Goal: Information Seeking & Learning: Learn about a topic

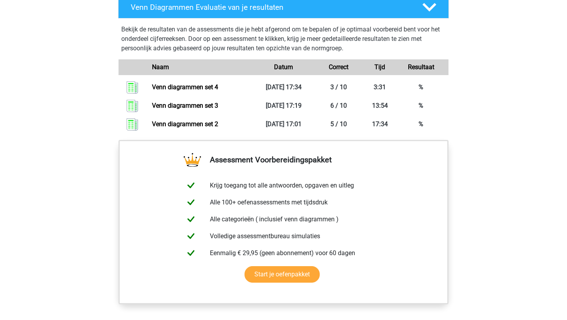
scroll to position [519, 0]
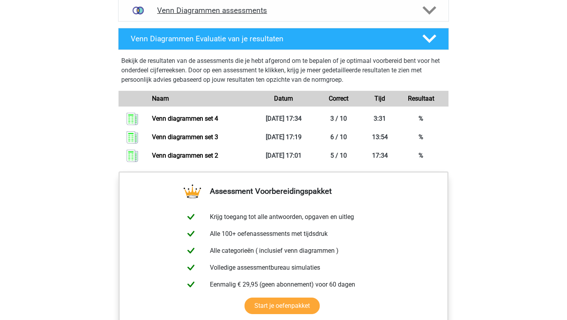
click at [253, 12] on h4 "Venn Diagrammen assessments" at bounding box center [283, 10] width 253 height 9
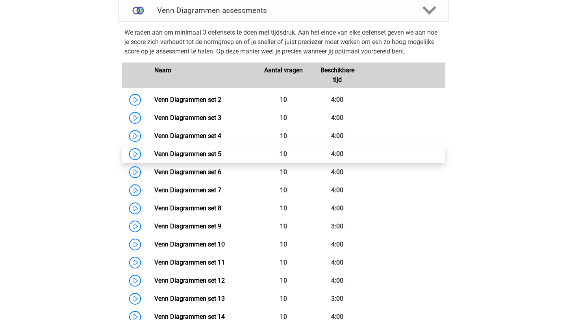
click at [215, 158] on link "Venn Diagrammen set 5" at bounding box center [187, 153] width 67 height 7
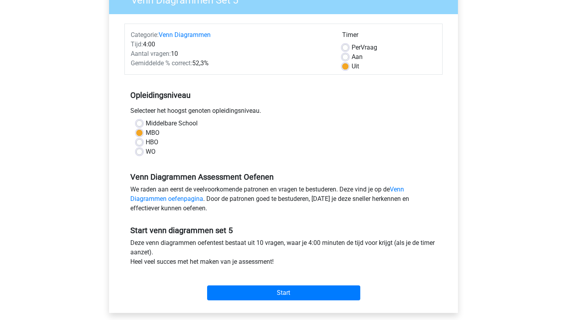
scroll to position [94, 0]
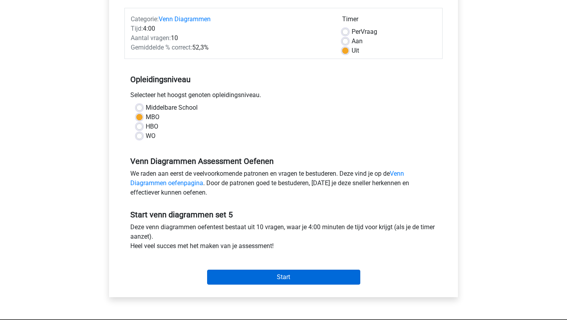
click at [280, 281] on input "Start" at bounding box center [283, 277] width 153 height 15
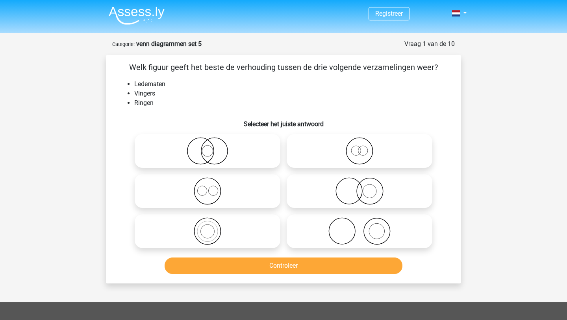
click at [320, 232] on icon at bounding box center [359, 232] width 139 height 28
click at [359, 227] on input "radio" at bounding box center [361, 224] width 5 height 5
radio input "true"
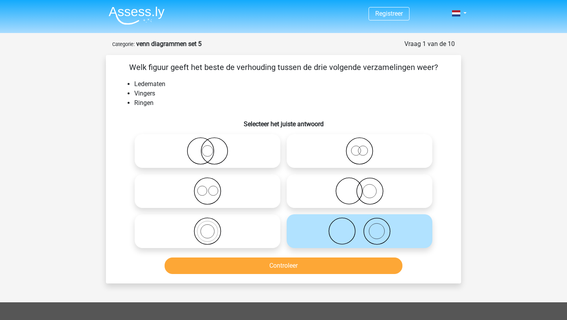
click at [310, 266] on button "Controleer" at bounding box center [283, 266] width 238 height 17
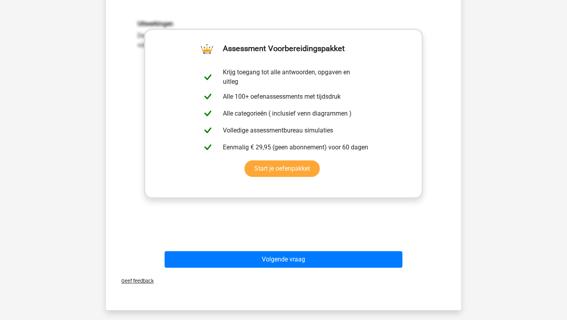
scroll to position [268, 0]
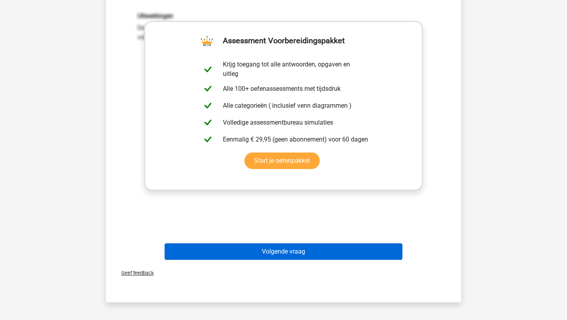
click at [315, 250] on button "Volgende vraag" at bounding box center [283, 252] width 238 height 17
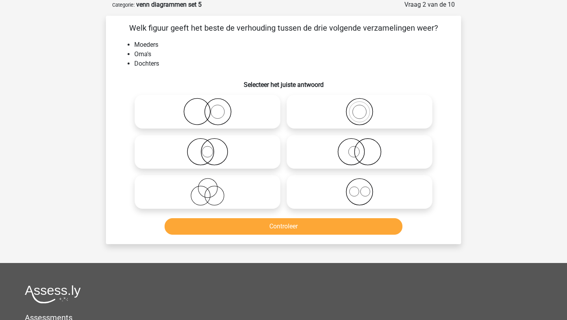
click at [220, 194] on icon at bounding box center [207, 192] width 139 height 28
click at [212, 188] on input "radio" at bounding box center [209, 185] width 5 height 5
radio input "true"
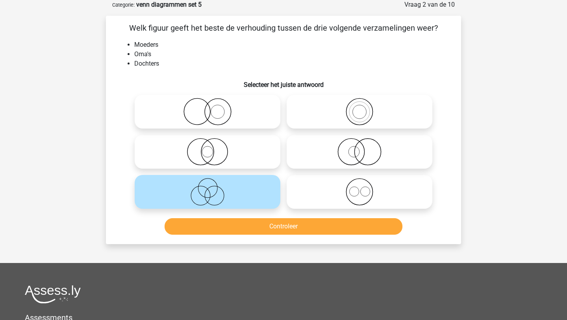
click at [229, 231] on button "Controleer" at bounding box center [283, 226] width 238 height 17
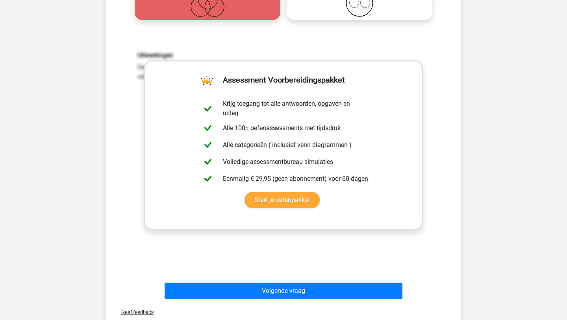
scroll to position [260, 0]
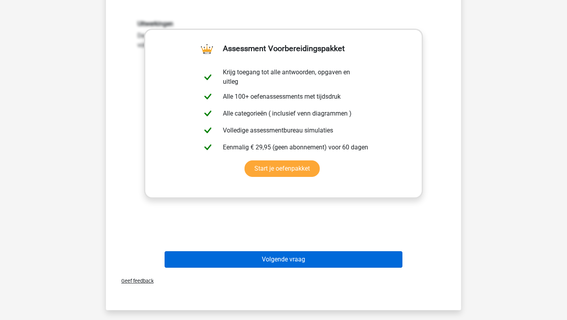
click at [217, 259] on button "Volgende vraag" at bounding box center [283, 259] width 238 height 17
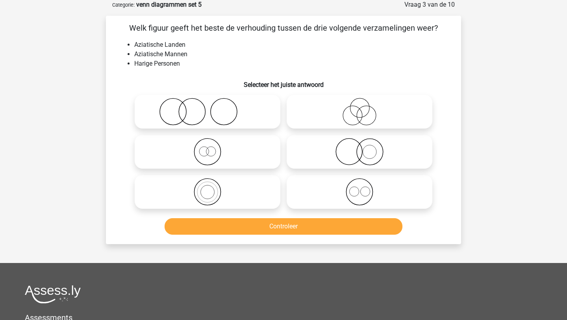
click at [296, 153] on icon at bounding box center [359, 152] width 139 height 28
click at [359, 148] on input "radio" at bounding box center [361, 145] width 5 height 5
radio input "true"
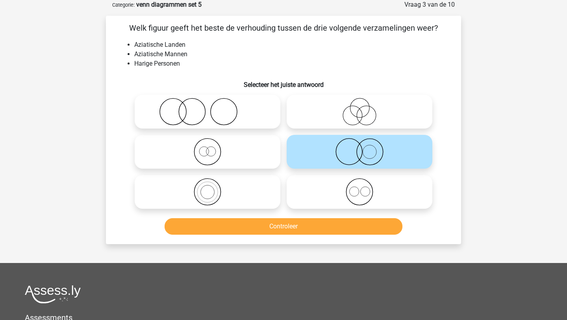
click at [267, 230] on button "Controleer" at bounding box center [283, 226] width 238 height 17
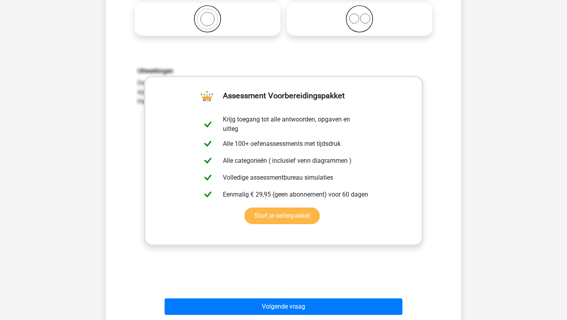
scroll to position [260, 0]
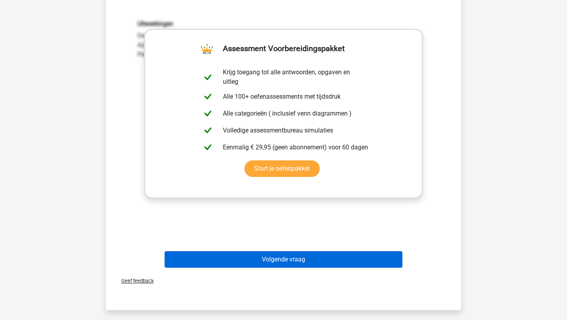
click at [291, 254] on button "Volgende vraag" at bounding box center [283, 259] width 238 height 17
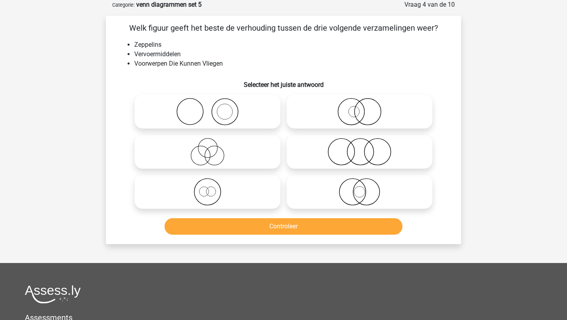
click at [229, 187] on icon at bounding box center [207, 192] width 139 height 28
click at [212, 187] on input "radio" at bounding box center [209, 185] width 5 height 5
radio input "true"
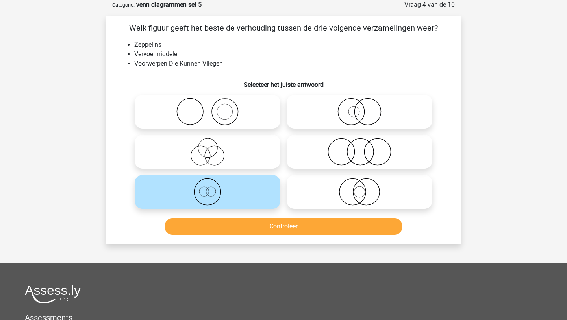
click at [228, 234] on button "Controleer" at bounding box center [283, 226] width 238 height 17
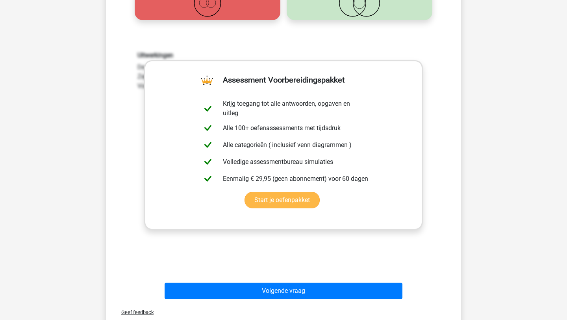
scroll to position [244, 0]
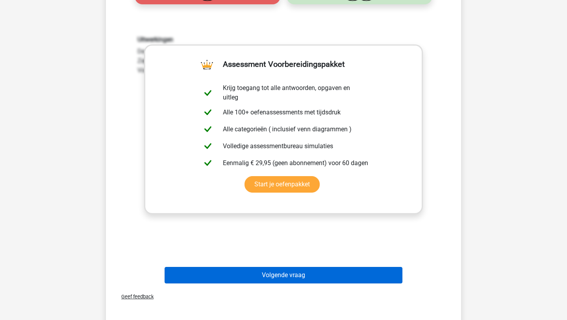
click at [219, 280] on button "Volgende vraag" at bounding box center [283, 275] width 238 height 17
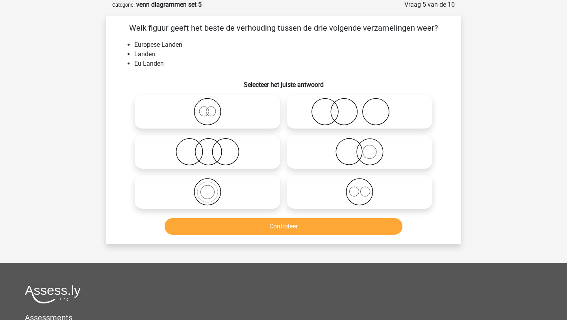
click at [202, 202] on icon at bounding box center [207, 192] width 139 height 28
click at [207, 188] on input "radio" at bounding box center [209, 185] width 5 height 5
radio input "true"
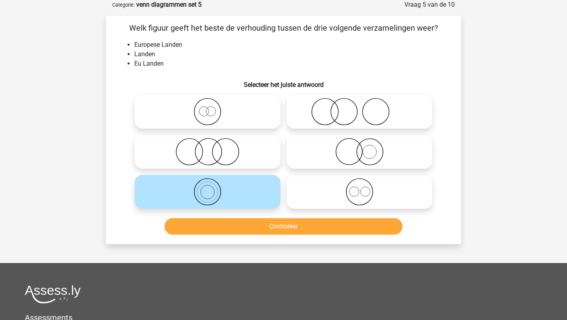
click at [208, 227] on button "Controleer" at bounding box center [283, 226] width 238 height 17
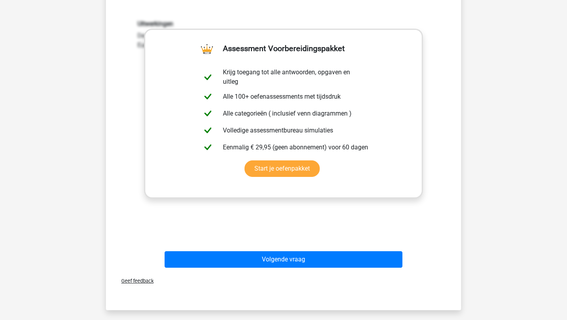
scroll to position [275, 0]
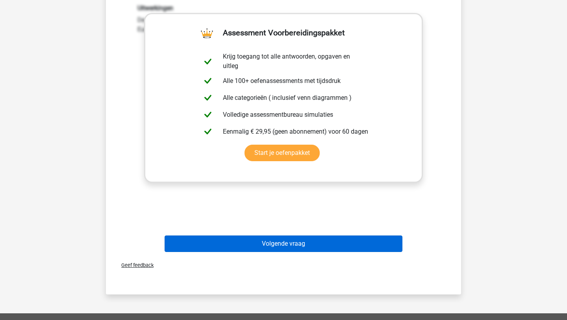
click at [263, 249] on button "Volgende vraag" at bounding box center [283, 244] width 238 height 17
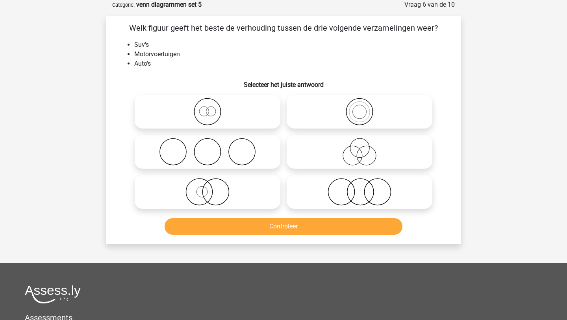
click at [331, 117] on icon at bounding box center [359, 112] width 139 height 28
click at [359, 108] on input "radio" at bounding box center [361, 105] width 5 height 5
radio input "true"
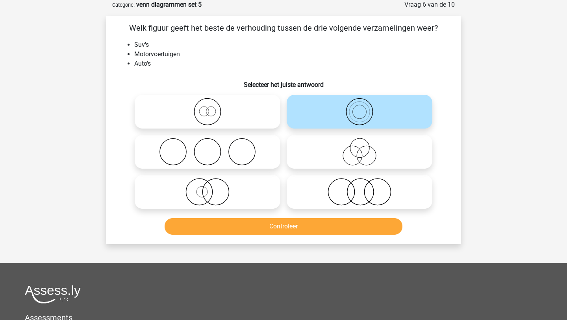
click at [282, 222] on button "Controleer" at bounding box center [283, 226] width 238 height 17
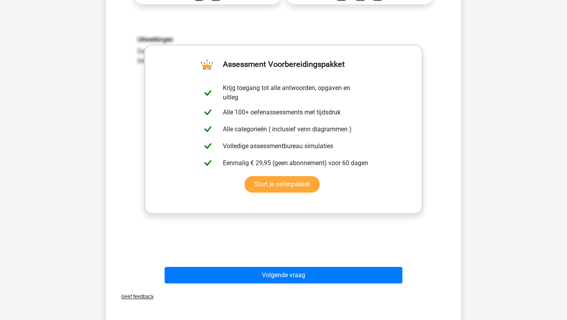
scroll to position [275, 0]
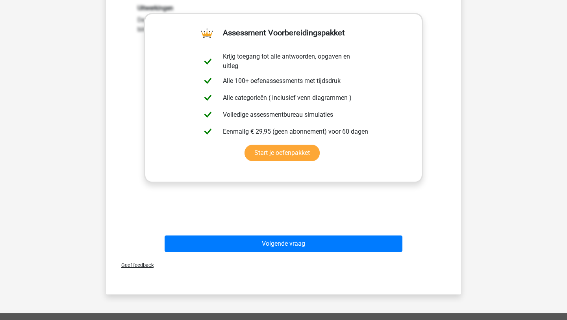
click at [229, 254] on div "Volgende vraag" at bounding box center [283, 246] width 304 height 20
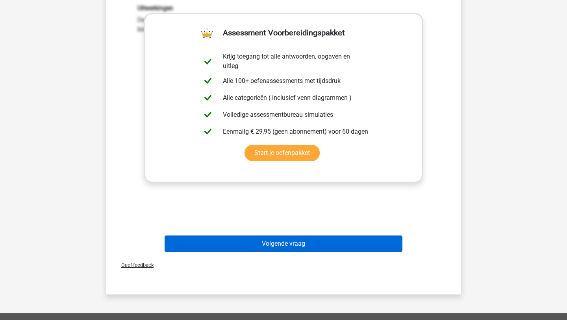
click at [233, 249] on button "Volgende vraag" at bounding box center [283, 244] width 238 height 17
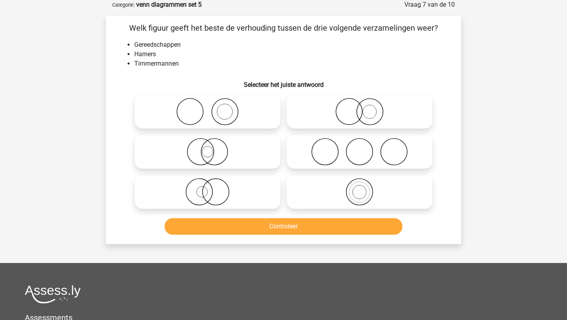
click at [234, 155] on icon at bounding box center [207, 152] width 139 height 28
click at [212, 148] on input "radio" at bounding box center [209, 145] width 5 height 5
radio input "true"
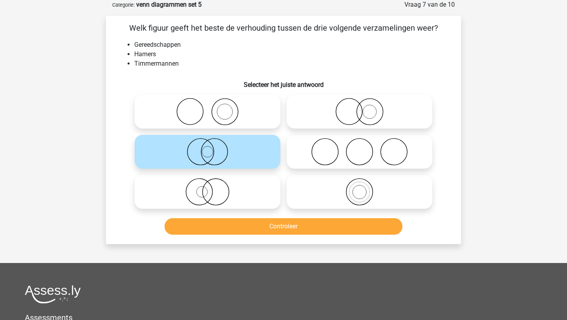
click at [212, 110] on circle at bounding box center [225, 112] width 26 height 26
click at [212, 108] on input "radio" at bounding box center [209, 105] width 5 height 5
radio input "true"
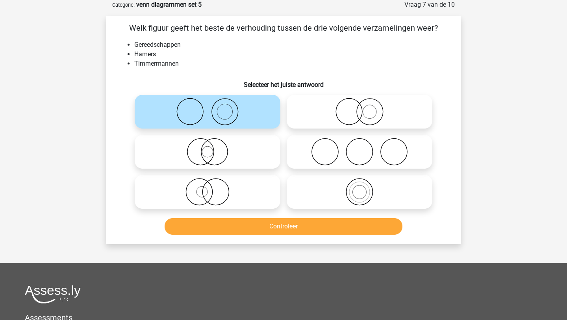
click at [220, 229] on button "Controleer" at bounding box center [283, 226] width 238 height 17
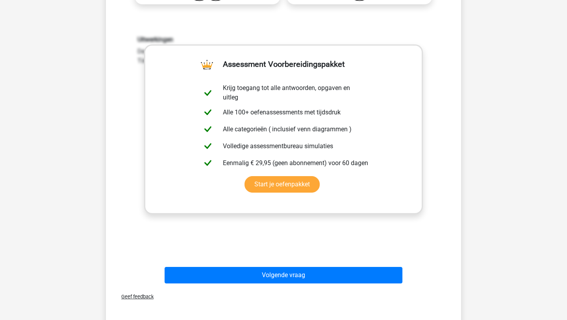
scroll to position [260, 0]
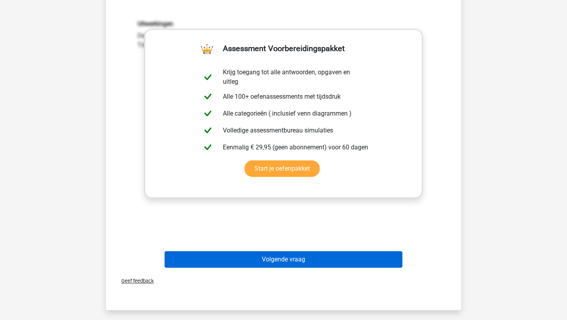
click at [227, 259] on button "Volgende vraag" at bounding box center [283, 259] width 238 height 17
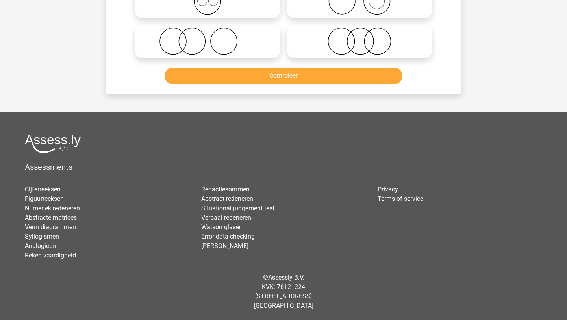
scroll to position [39, 0]
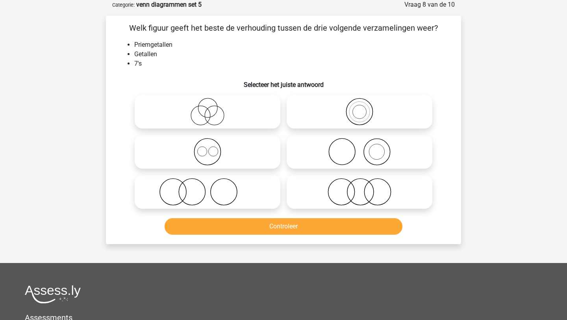
click at [207, 159] on icon at bounding box center [207, 152] width 139 height 28
click at [207, 148] on input "radio" at bounding box center [209, 145] width 5 height 5
radio input "true"
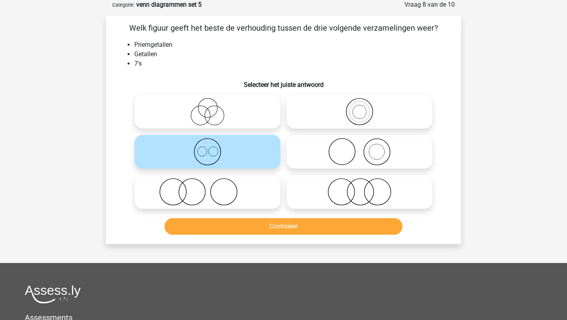
click at [177, 224] on button "Controleer" at bounding box center [283, 226] width 238 height 17
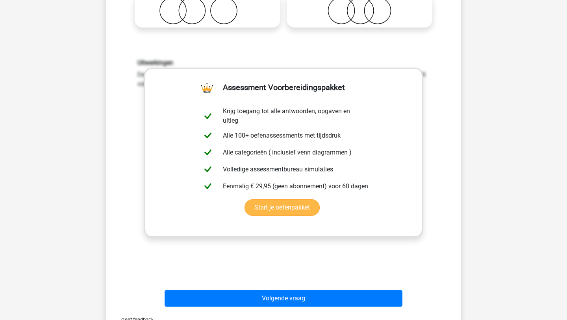
scroll to position [228, 0]
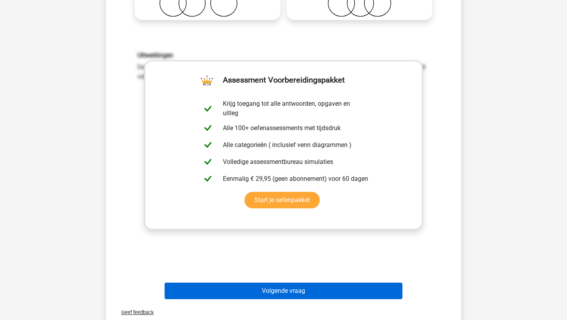
click at [188, 289] on button "Volgende vraag" at bounding box center [283, 291] width 238 height 17
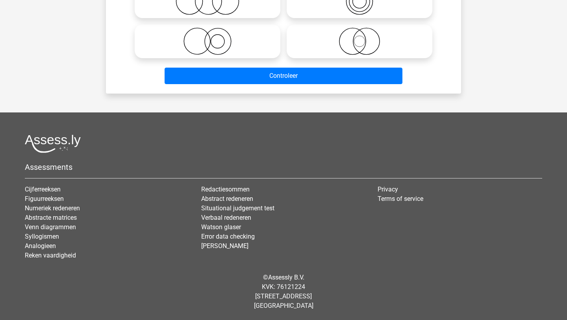
scroll to position [39, 0]
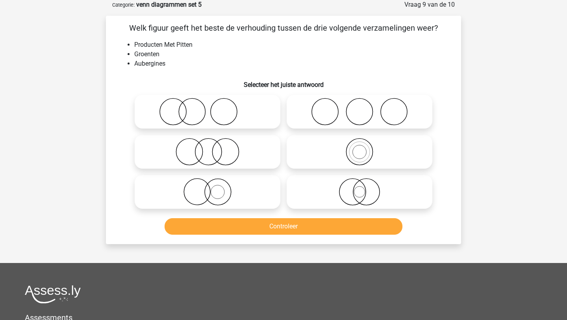
click at [245, 201] on icon at bounding box center [207, 192] width 139 height 28
click at [212, 188] on input "radio" at bounding box center [209, 185] width 5 height 5
radio input "true"
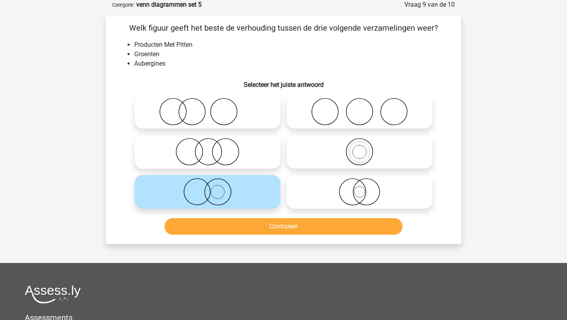
click at [238, 224] on button "Controleer" at bounding box center [283, 226] width 238 height 17
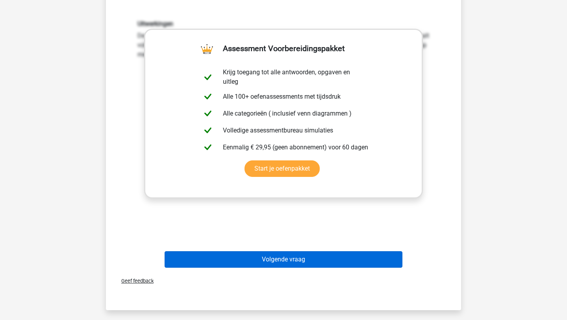
click at [253, 255] on button "Volgende vraag" at bounding box center [283, 259] width 238 height 17
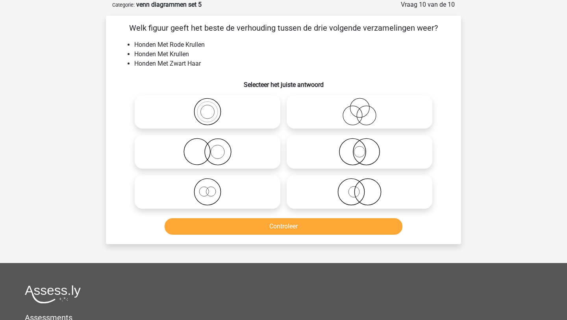
click at [324, 120] on icon at bounding box center [359, 112] width 139 height 28
click at [359, 108] on input "radio" at bounding box center [361, 105] width 5 height 5
radio input "true"
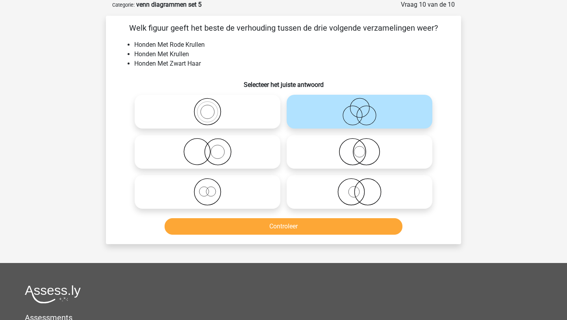
click at [272, 232] on button "Controleer" at bounding box center [283, 226] width 238 height 17
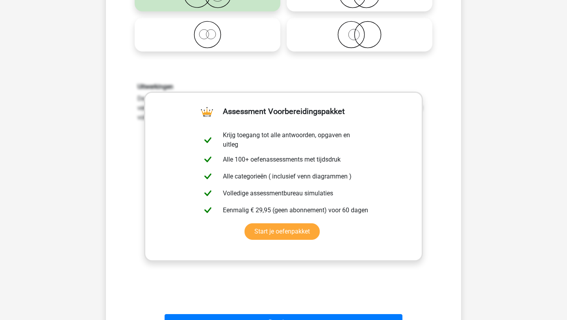
scroll to position [212, 0]
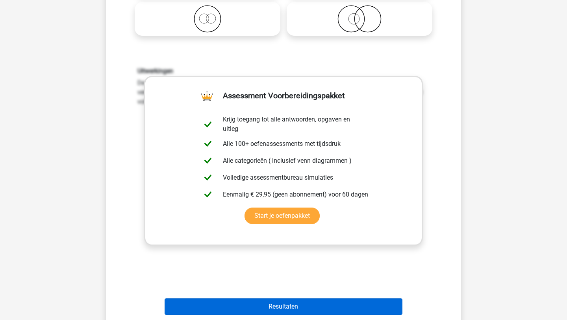
click at [293, 301] on button "Resultaten" at bounding box center [283, 307] width 238 height 17
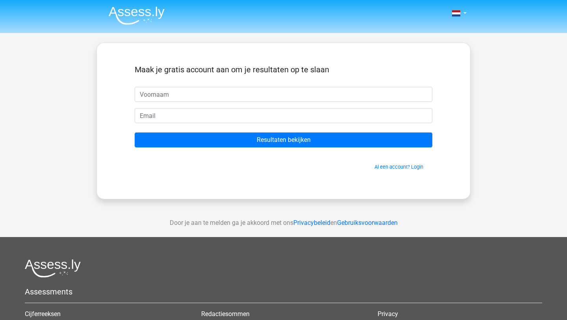
click at [147, 4] on li at bounding box center [133, 14] width 62 height 22
click at [146, 11] on img at bounding box center [137, 15] width 56 height 18
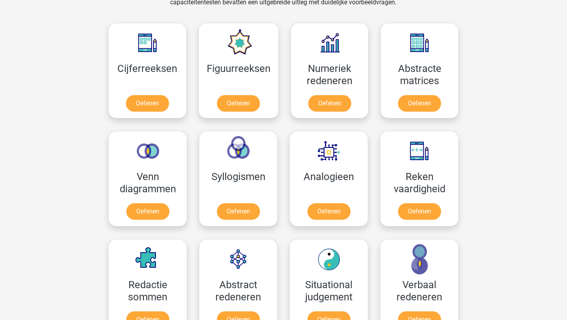
scroll to position [362, 0]
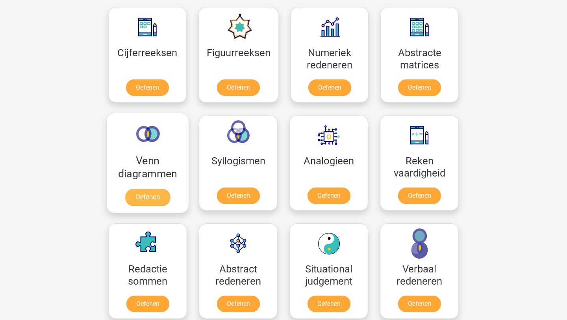
click at [144, 190] on link "Oefenen" at bounding box center [147, 197] width 45 height 17
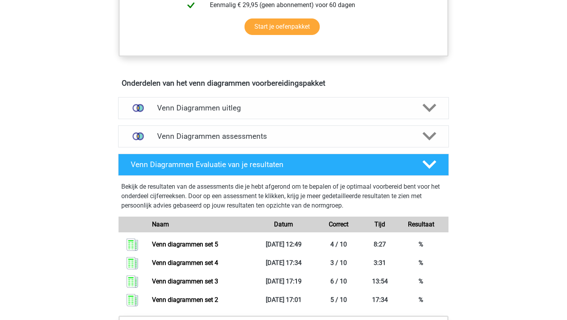
scroll to position [409, 0]
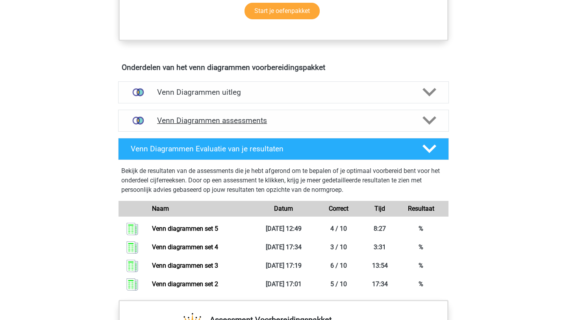
click at [182, 116] on h4 "Venn Diagrammen assessments" at bounding box center [283, 120] width 253 height 9
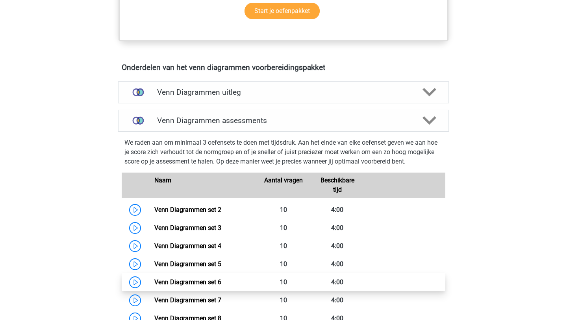
click at [205, 283] on link "Venn Diagrammen set 6" at bounding box center [187, 282] width 67 height 7
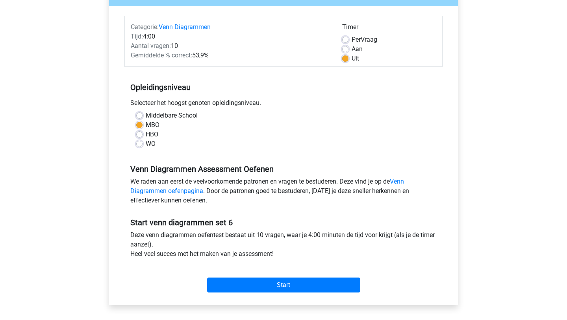
scroll to position [110, 0]
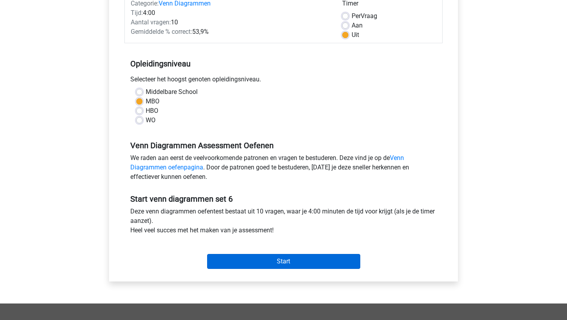
click at [258, 266] on input "Start" at bounding box center [283, 261] width 153 height 15
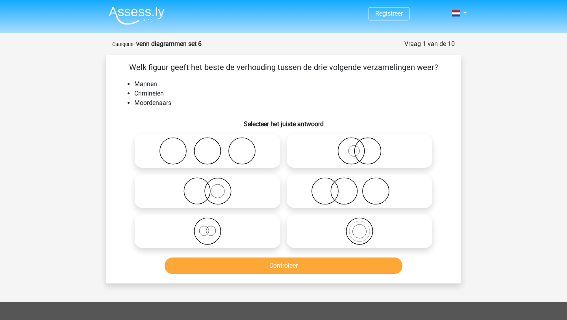
click at [228, 194] on icon at bounding box center [207, 191] width 139 height 28
click at [212, 187] on input "radio" at bounding box center [209, 184] width 5 height 5
radio input "true"
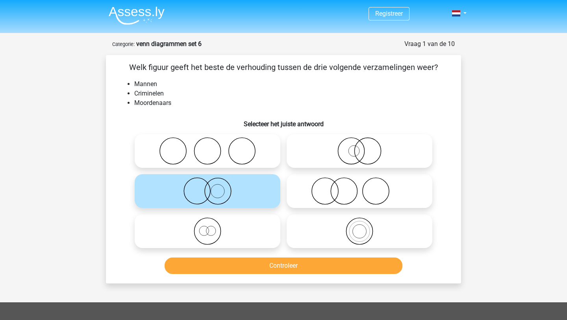
click at [199, 265] on button "Controleer" at bounding box center [283, 266] width 238 height 17
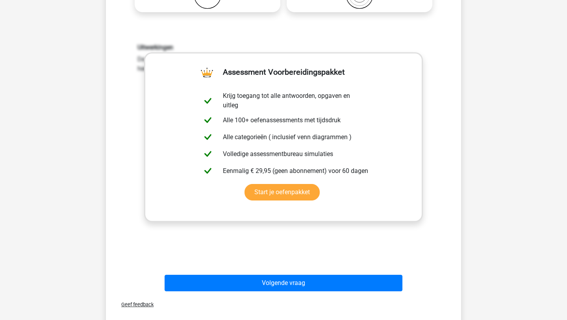
scroll to position [252, 0]
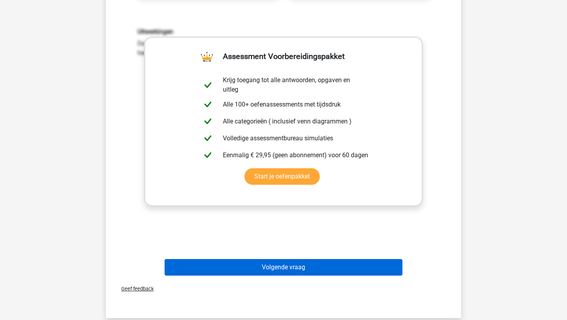
click at [229, 268] on button "Volgende vraag" at bounding box center [283, 267] width 238 height 17
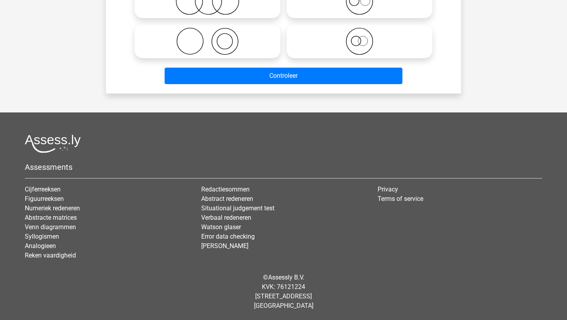
scroll to position [39, 0]
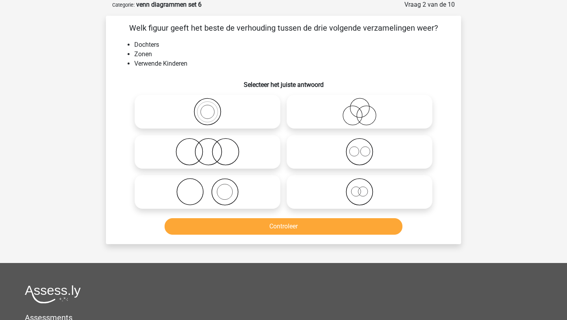
click at [210, 150] on icon at bounding box center [207, 152] width 139 height 28
click at [210, 148] on input "radio" at bounding box center [209, 145] width 5 height 5
radio input "true"
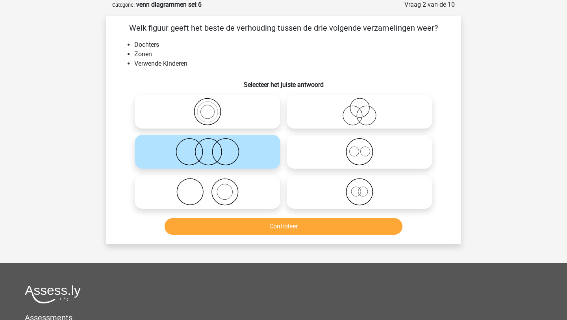
click at [198, 230] on button "Controleer" at bounding box center [283, 226] width 238 height 17
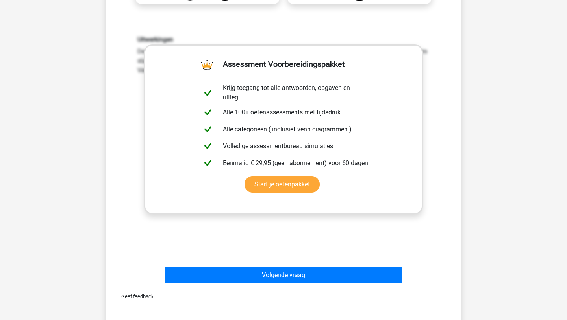
scroll to position [260, 0]
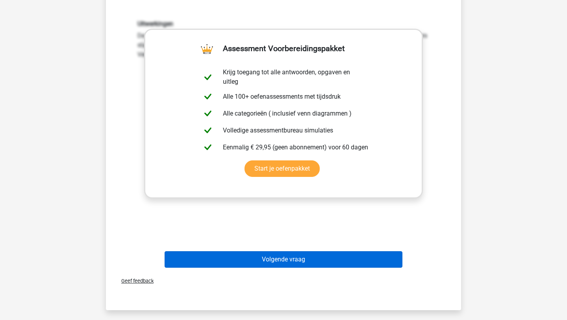
click at [207, 262] on button "Volgende vraag" at bounding box center [283, 259] width 238 height 17
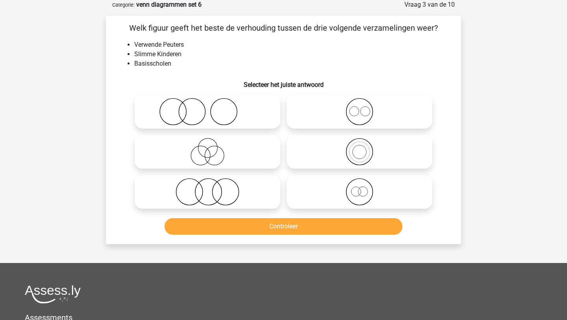
click at [239, 46] on li "Verwende Peuters" at bounding box center [291, 44] width 314 height 9
click at [194, 106] on icon at bounding box center [207, 112] width 139 height 28
click at [207, 106] on input "radio" at bounding box center [209, 105] width 5 height 5
radio input "true"
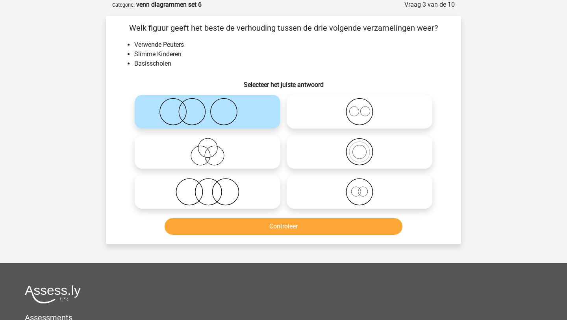
click at [187, 230] on button "Controleer" at bounding box center [283, 226] width 238 height 17
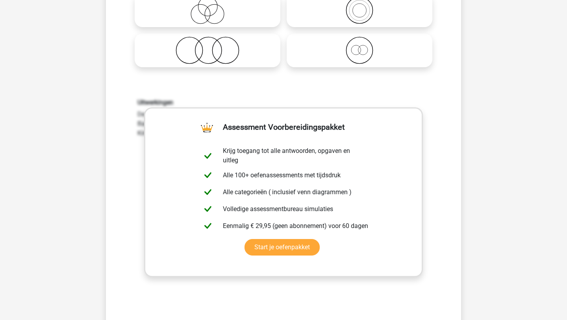
scroll to position [228, 0]
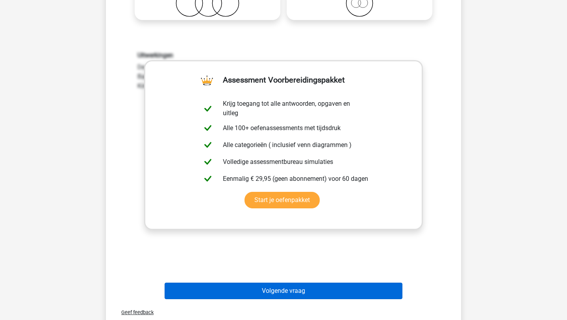
click at [227, 295] on button "Volgende vraag" at bounding box center [283, 291] width 238 height 17
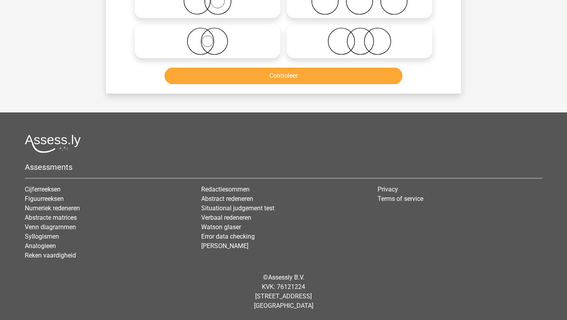
scroll to position [39, 0]
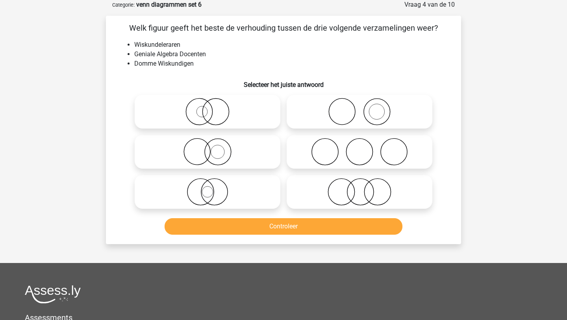
click at [219, 122] on icon at bounding box center [207, 112] width 139 height 28
click at [212, 108] on input "radio" at bounding box center [209, 105] width 5 height 5
radio input "true"
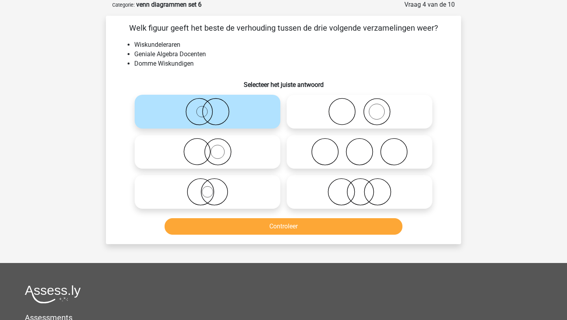
click at [199, 231] on button "Controleer" at bounding box center [283, 226] width 238 height 17
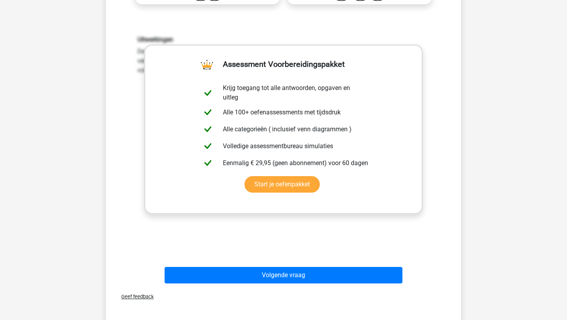
scroll to position [260, 0]
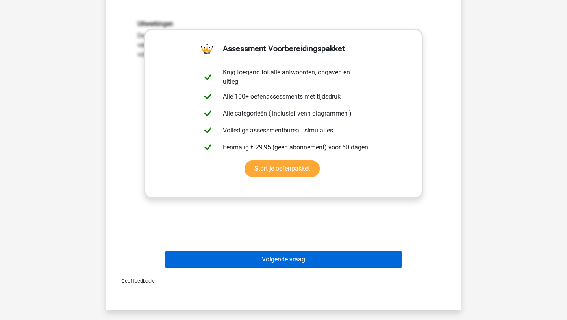
click at [243, 258] on button "Volgende vraag" at bounding box center [283, 259] width 238 height 17
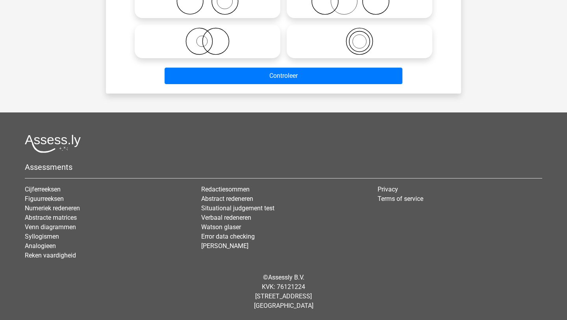
scroll to position [39, 0]
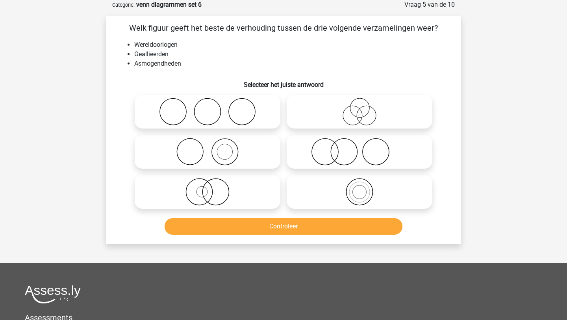
click at [332, 119] on icon at bounding box center [359, 112] width 139 height 28
click at [359, 108] on input "radio" at bounding box center [361, 105] width 5 height 5
radio input "true"
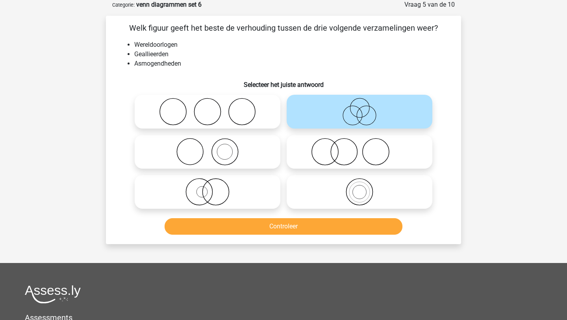
click at [266, 221] on button "Controleer" at bounding box center [283, 226] width 238 height 17
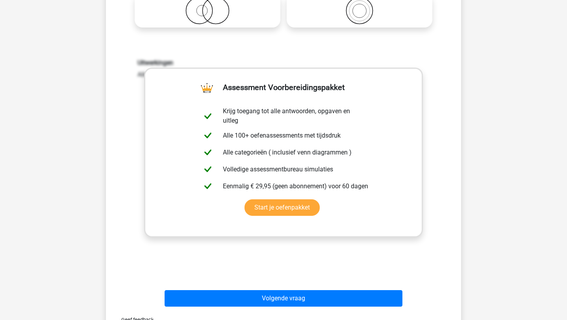
scroll to position [244, 0]
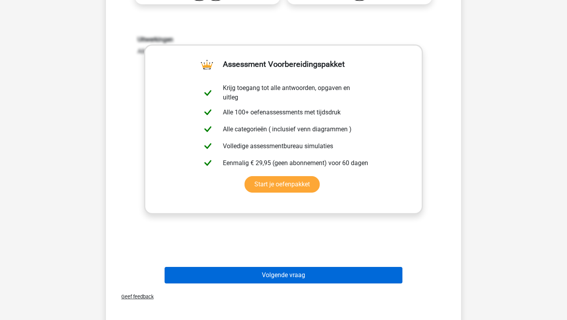
click at [283, 278] on button "Volgende vraag" at bounding box center [283, 275] width 238 height 17
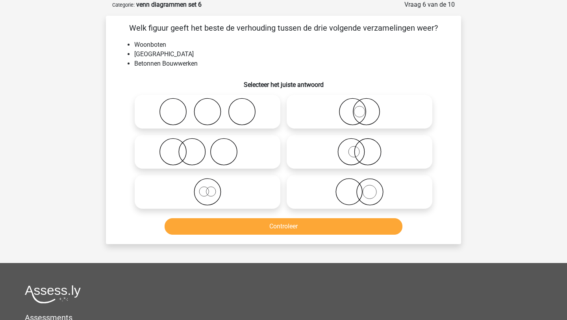
click at [325, 193] on icon at bounding box center [359, 192] width 139 height 28
click at [359, 188] on input "radio" at bounding box center [361, 185] width 5 height 5
radio input "true"
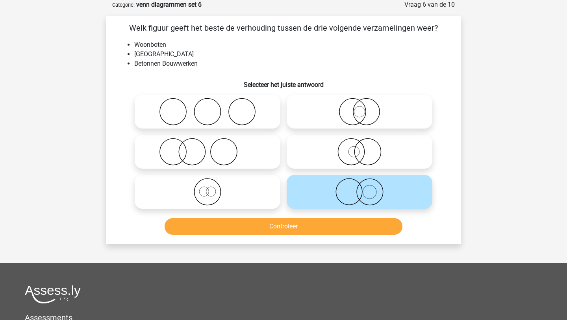
click at [301, 226] on button "Controleer" at bounding box center [283, 226] width 238 height 17
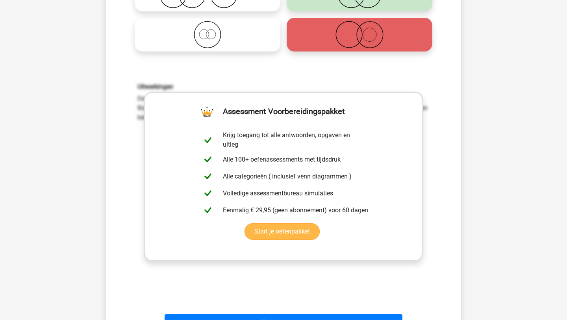
scroll to position [212, 0]
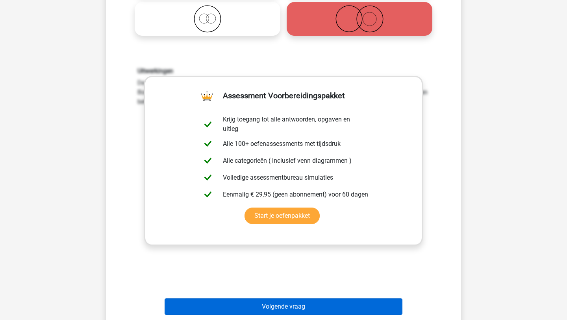
click at [257, 307] on button "Volgende vraag" at bounding box center [283, 307] width 238 height 17
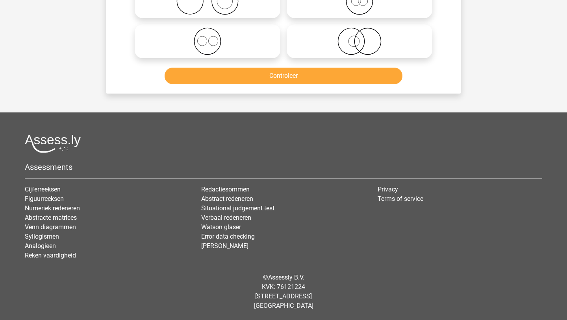
scroll to position [39, 0]
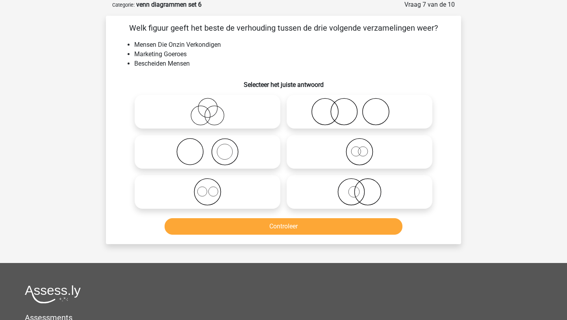
click at [250, 120] on icon at bounding box center [207, 112] width 139 height 28
click at [212, 108] on input "radio" at bounding box center [209, 105] width 5 height 5
radio input "true"
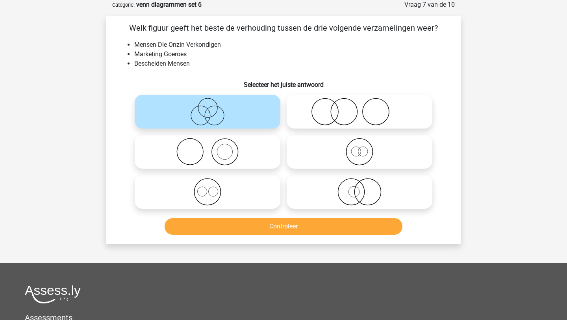
click at [223, 224] on button "Controleer" at bounding box center [283, 226] width 238 height 17
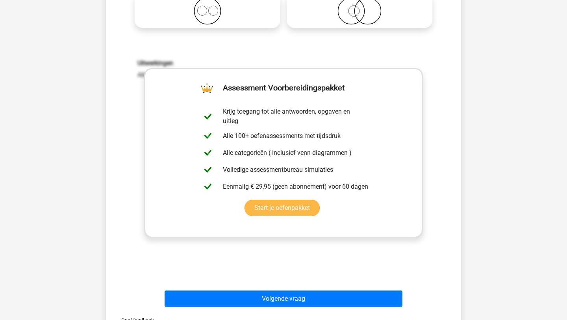
scroll to position [228, 0]
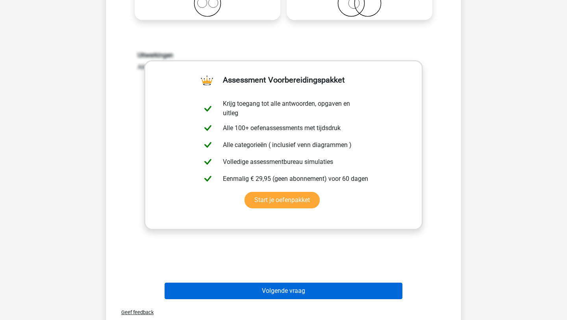
click at [223, 288] on button "Volgende vraag" at bounding box center [283, 291] width 238 height 17
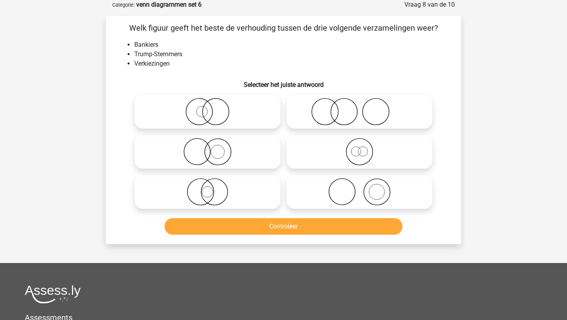
click at [318, 116] on icon at bounding box center [359, 112] width 139 height 28
click at [359, 108] on input "radio" at bounding box center [361, 105] width 5 height 5
radio input "true"
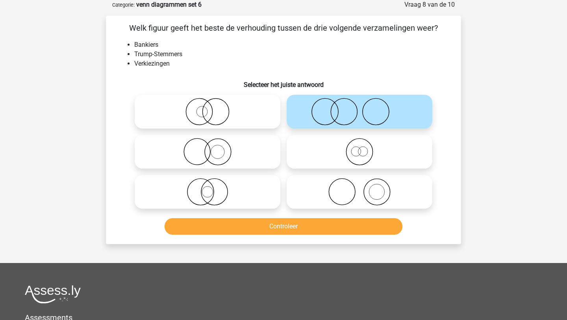
click at [222, 220] on button "Controleer" at bounding box center [283, 226] width 238 height 17
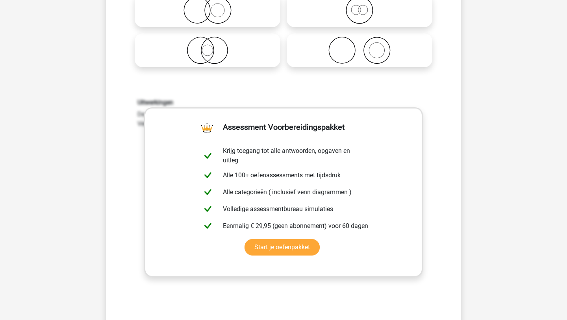
scroll to position [212, 0]
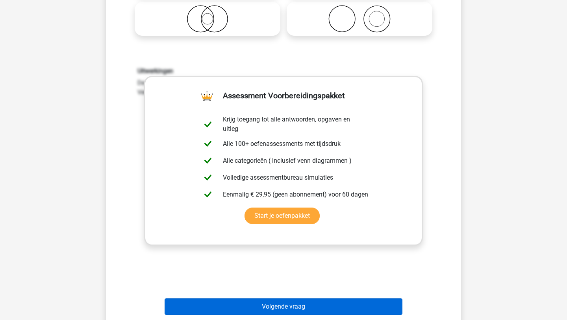
click at [223, 304] on button "Volgende vraag" at bounding box center [283, 307] width 238 height 17
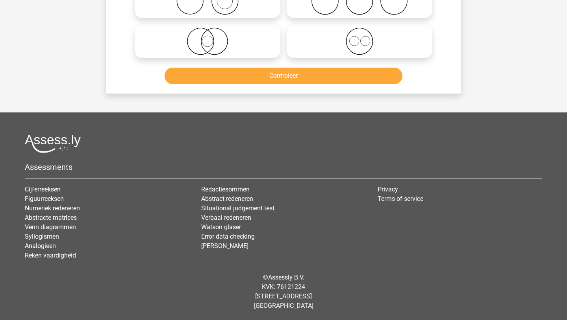
scroll to position [39, 0]
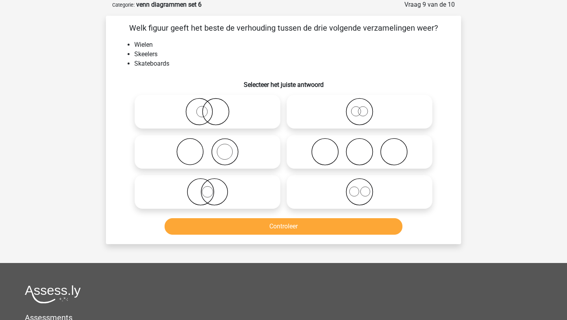
click at [330, 142] on icon at bounding box center [359, 152] width 139 height 28
click at [359, 143] on input "radio" at bounding box center [361, 145] width 5 height 5
radio input "true"
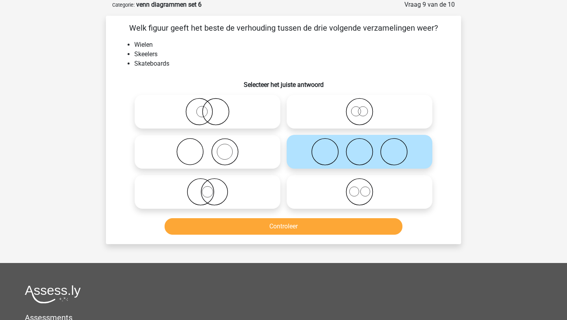
click at [278, 227] on button "Controleer" at bounding box center [283, 226] width 238 height 17
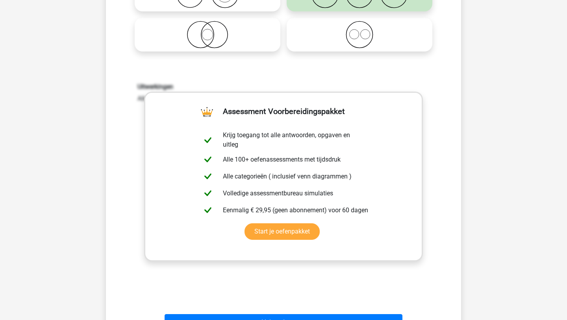
scroll to position [228, 0]
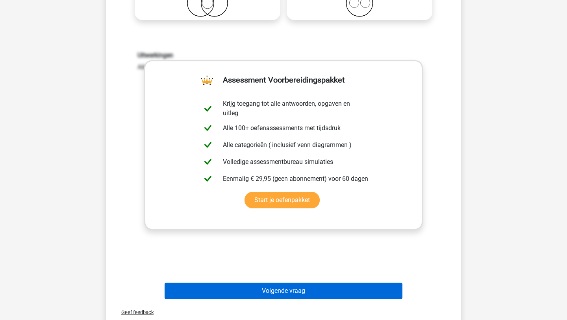
click at [247, 283] on button "Volgende vraag" at bounding box center [283, 291] width 238 height 17
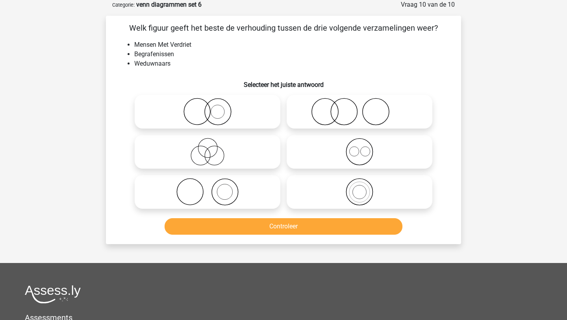
click at [291, 107] on icon at bounding box center [359, 112] width 139 height 28
click at [359, 107] on input "radio" at bounding box center [361, 105] width 5 height 5
radio input "true"
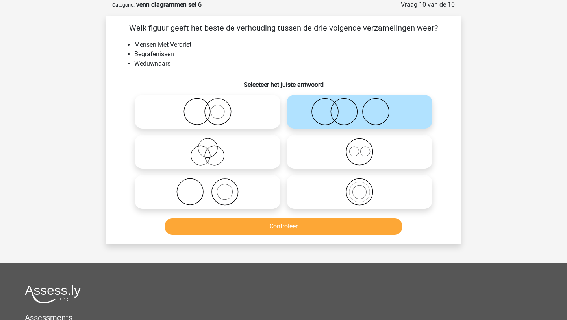
click at [210, 236] on div "Controleer" at bounding box center [283, 228] width 304 height 20
click at [213, 231] on button "Controleer" at bounding box center [283, 226] width 238 height 17
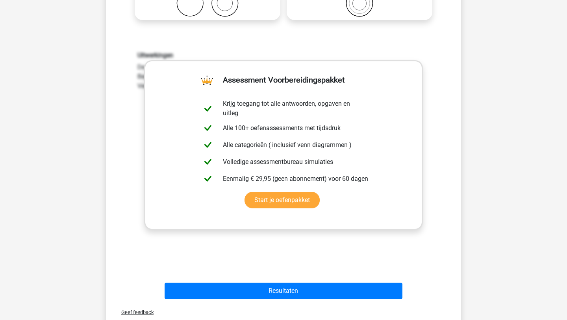
scroll to position [260, 0]
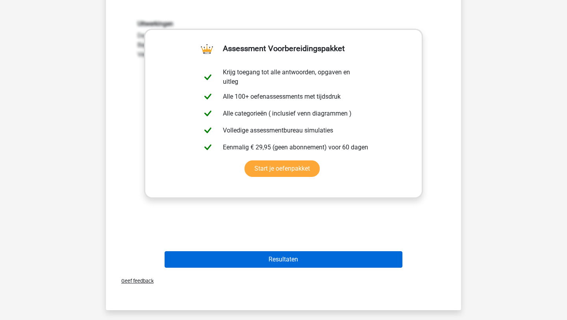
click at [233, 263] on button "Resultaten" at bounding box center [283, 259] width 238 height 17
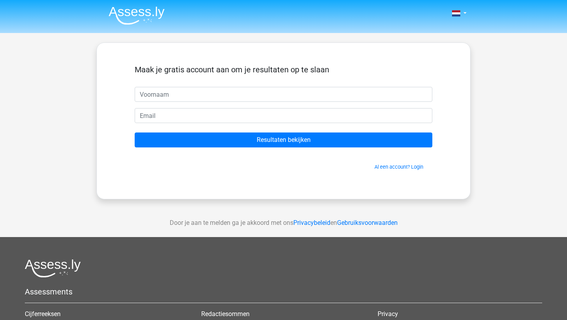
click at [126, 23] on img at bounding box center [137, 15] width 56 height 18
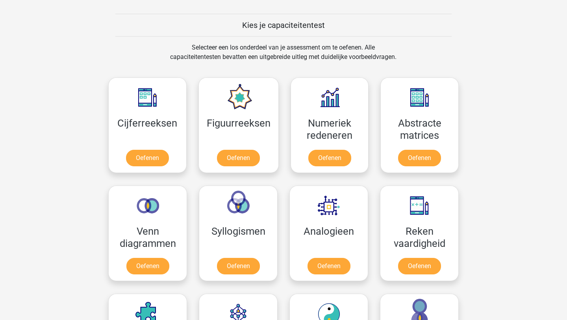
scroll to position [330, 0]
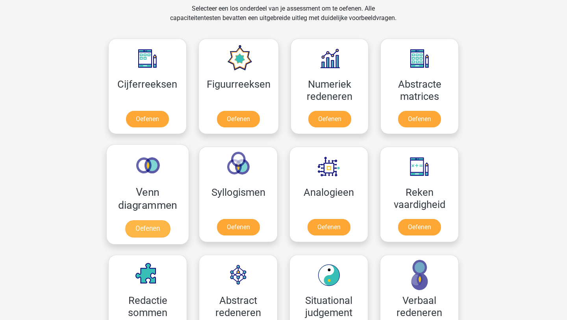
click at [150, 236] on link "Oefenen" at bounding box center [147, 228] width 45 height 17
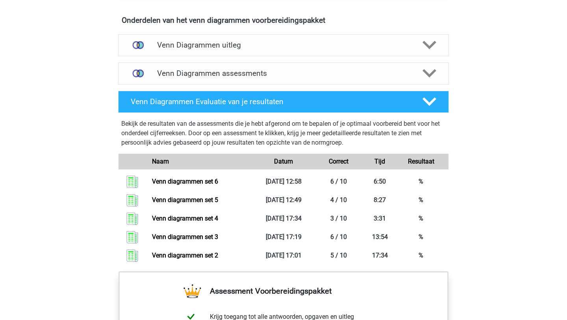
scroll to position [472, 0]
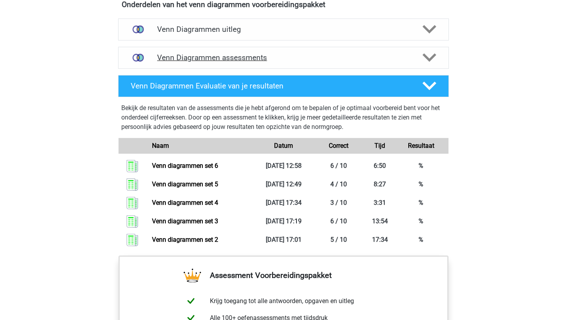
click at [208, 61] on h4 "Venn Diagrammen assessments" at bounding box center [283, 57] width 253 height 9
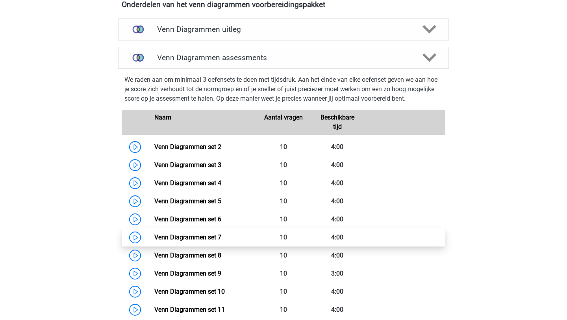
click at [190, 237] on link "Venn Diagrammen set 7" at bounding box center [187, 237] width 67 height 7
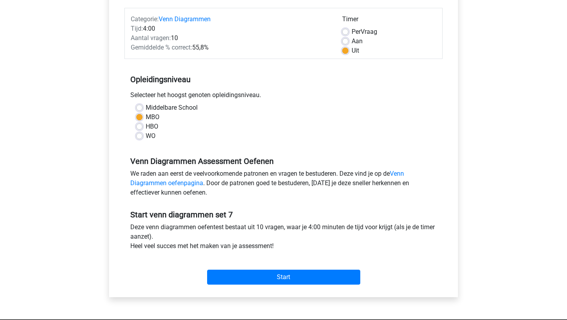
scroll to position [142, 0]
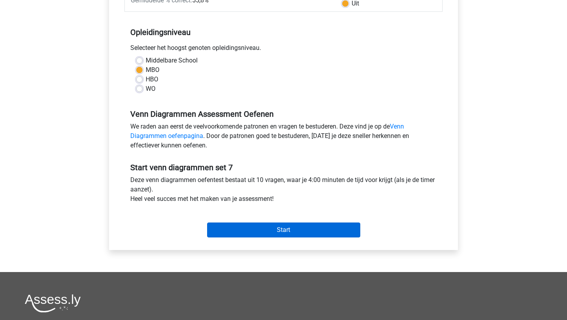
click at [216, 233] on input "Start" at bounding box center [283, 230] width 153 height 15
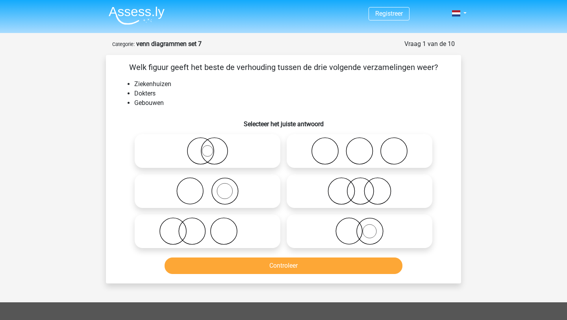
click at [306, 229] on icon at bounding box center [359, 232] width 139 height 28
click at [359, 227] on input "radio" at bounding box center [361, 224] width 5 height 5
radio input "true"
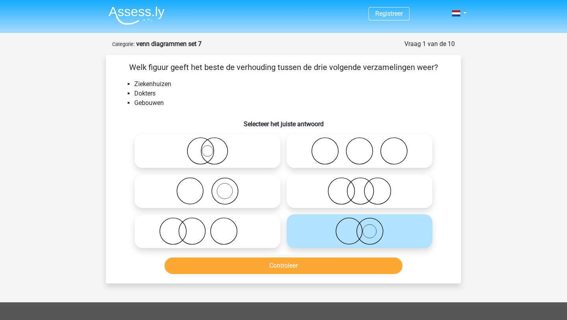
click at [294, 266] on button "Controleer" at bounding box center [283, 266] width 238 height 17
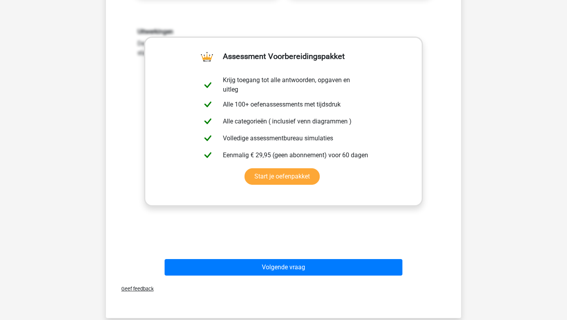
scroll to position [268, 0]
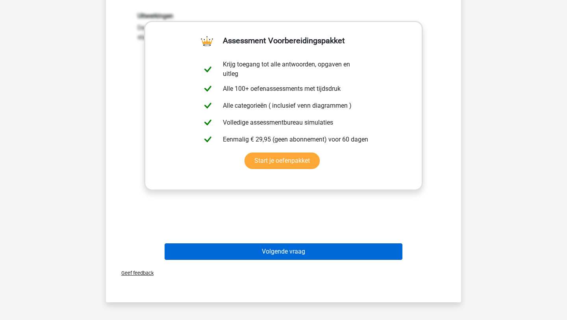
click at [297, 255] on button "Volgende vraag" at bounding box center [283, 252] width 238 height 17
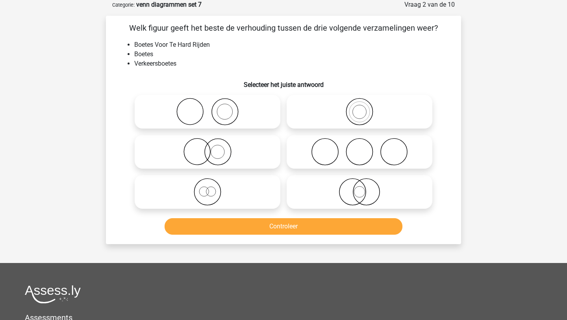
click at [314, 107] on icon at bounding box center [359, 112] width 139 height 28
click at [359, 107] on input "radio" at bounding box center [361, 105] width 5 height 5
radio input "true"
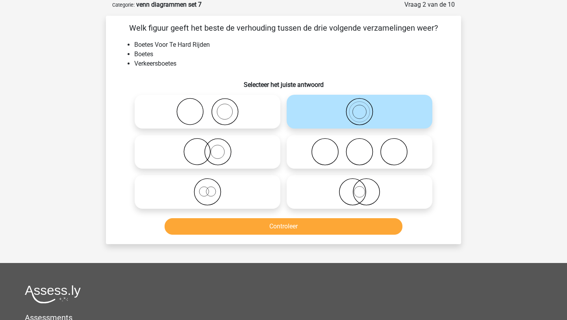
click at [256, 228] on button "Controleer" at bounding box center [283, 226] width 238 height 17
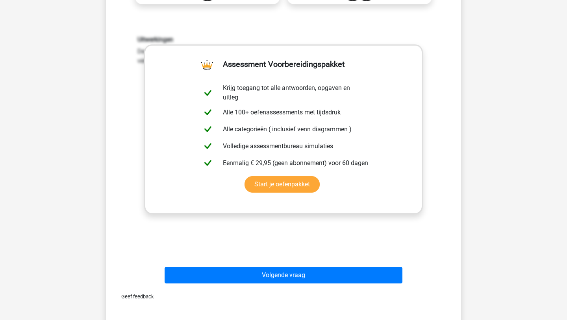
scroll to position [260, 0]
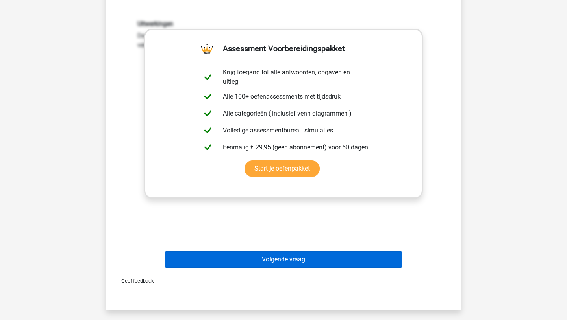
click at [239, 264] on button "Volgende vraag" at bounding box center [283, 259] width 238 height 17
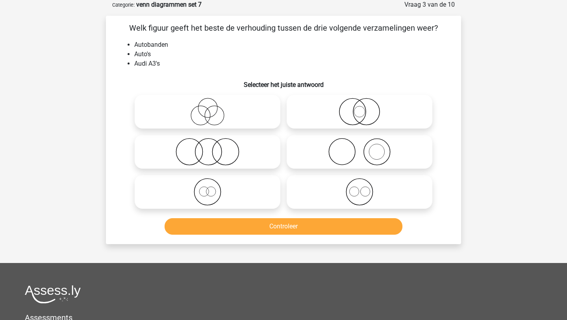
click at [316, 154] on icon at bounding box center [359, 152] width 139 height 28
click at [359, 148] on input "radio" at bounding box center [361, 145] width 5 height 5
radio input "true"
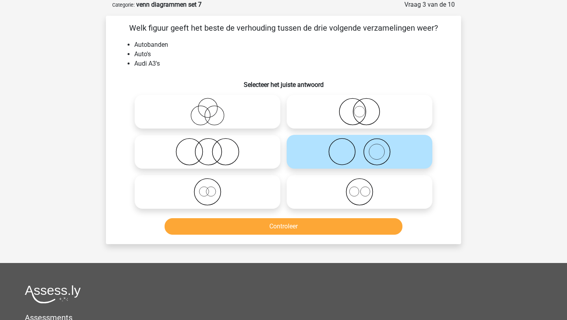
click at [310, 193] on icon at bounding box center [359, 192] width 139 height 28
click at [359, 188] on input "radio" at bounding box center [361, 185] width 5 height 5
radio input "true"
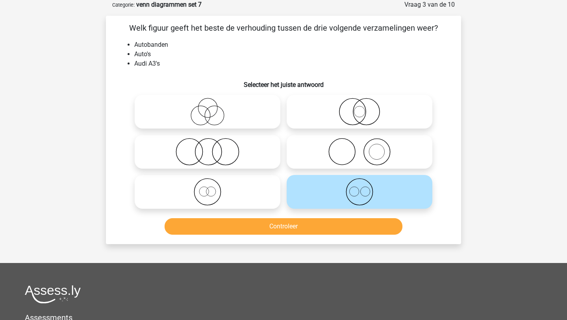
click at [297, 224] on button "Controleer" at bounding box center [283, 226] width 238 height 17
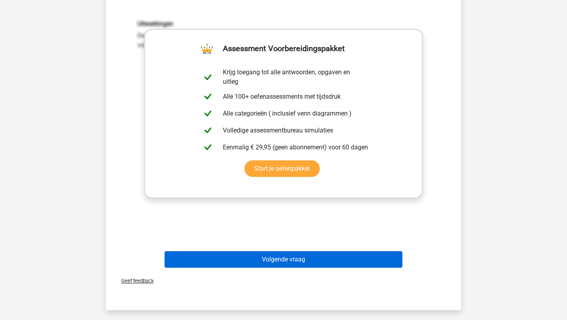
click at [275, 258] on button "Volgende vraag" at bounding box center [283, 259] width 238 height 17
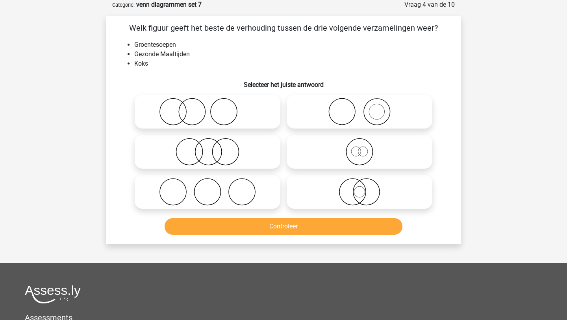
click at [330, 112] on icon at bounding box center [359, 112] width 139 height 28
click at [359, 108] on input "radio" at bounding box center [361, 105] width 5 height 5
radio input "true"
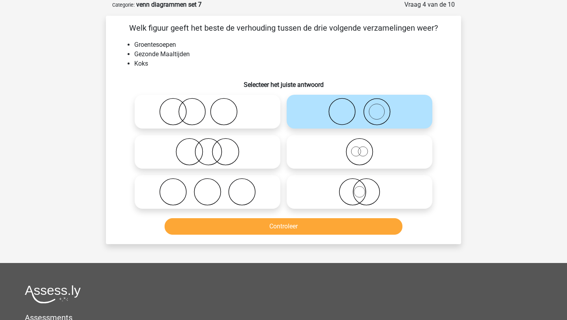
click at [242, 115] on icon at bounding box center [207, 112] width 139 height 28
click at [212, 108] on input "radio" at bounding box center [209, 105] width 5 height 5
radio input "true"
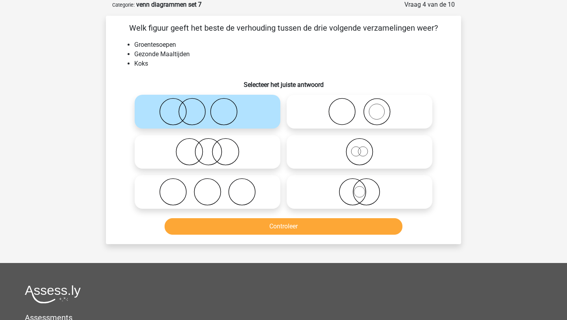
click at [235, 225] on button "Controleer" at bounding box center [283, 226] width 238 height 17
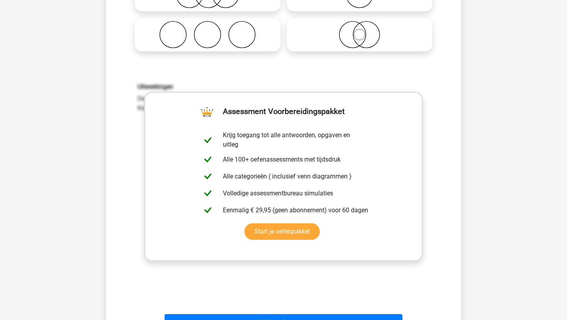
scroll to position [212, 0]
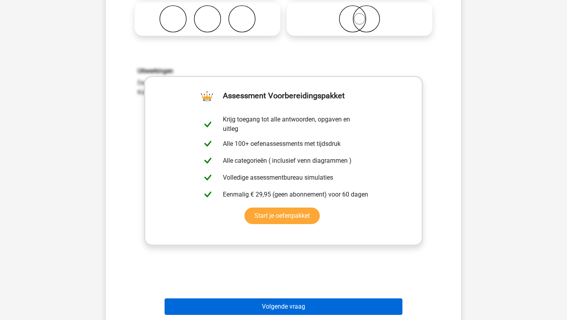
click at [238, 305] on button "Volgende vraag" at bounding box center [283, 307] width 238 height 17
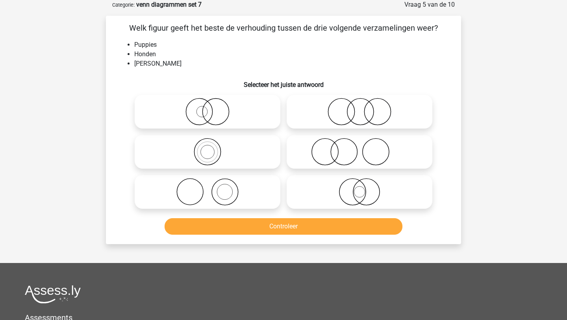
click at [245, 124] on icon at bounding box center [207, 112] width 139 height 28
click at [212, 108] on input "radio" at bounding box center [209, 105] width 5 height 5
radio input "true"
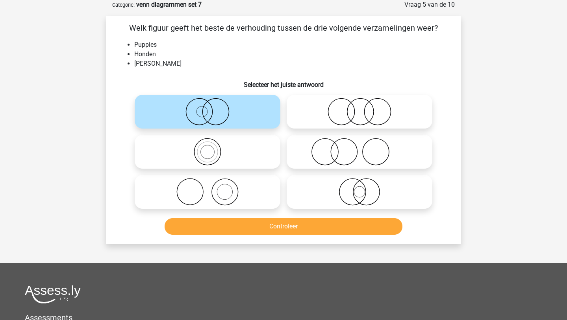
click at [246, 228] on button "Controleer" at bounding box center [283, 226] width 238 height 17
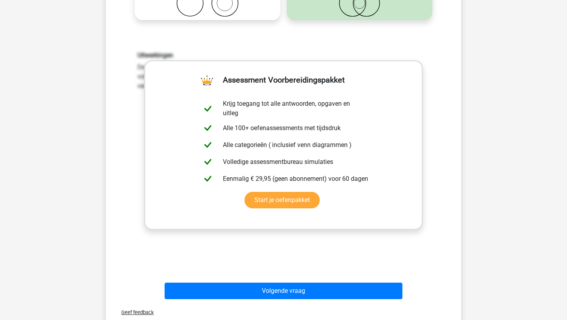
scroll to position [260, 0]
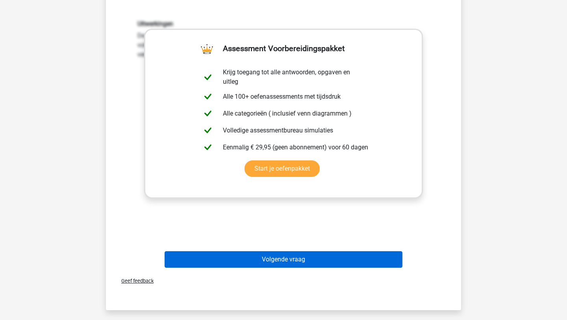
click at [244, 260] on button "Volgende vraag" at bounding box center [283, 259] width 238 height 17
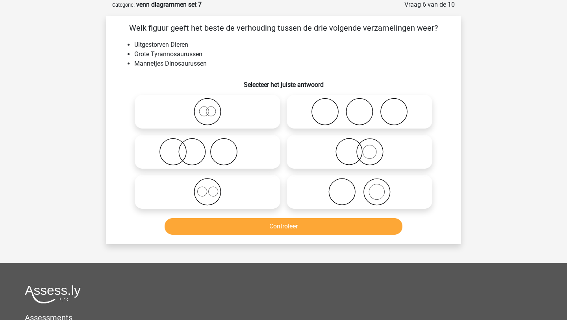
click at [245, 105] on icon at bounding box center [207, 112] width 139 height 28
click at [212, 105] on input "radio" at bounding box center [209, 105] width 5 height 5
radio input "true"
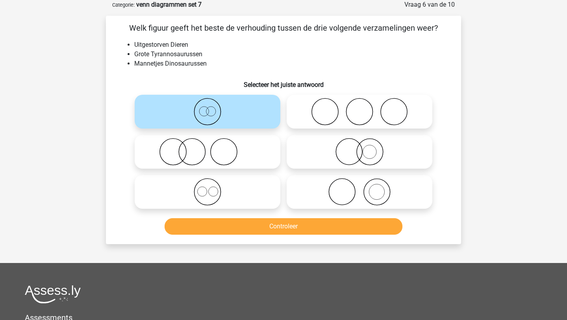
click at [209, 229] on button "Controleer" at bounding box center [283, 226] width 238 height 17
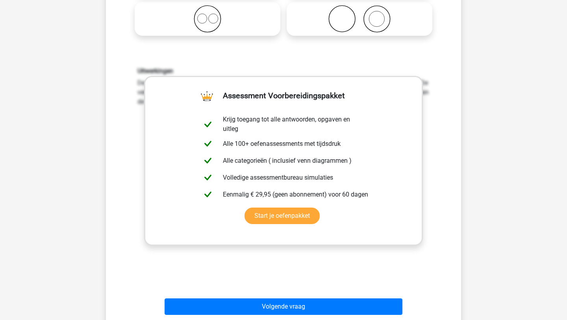
scroll to position [244, 0]
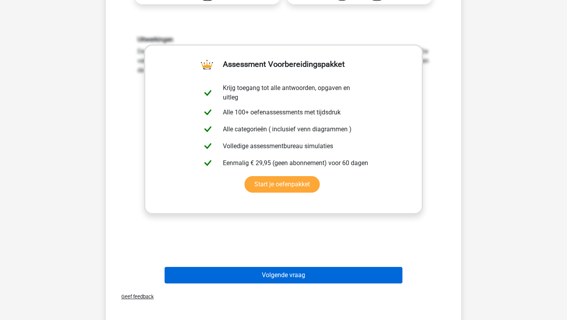
click at [217, 273] on button "Volgende vraag" at bounding box center [283, 275] width 238 height 17
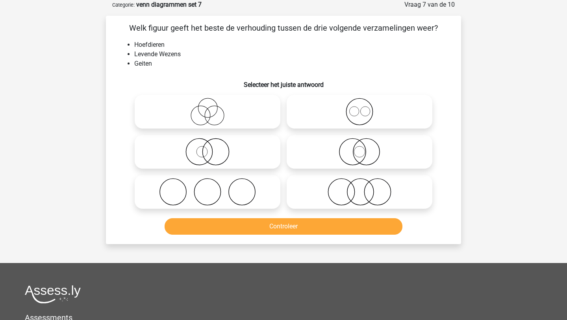
click at [269, 151] on icon at bounding box center [207, 152] width 139 height 28
click at [212, 148] on input "radio" at bounding box center [209, 145] width 5 height 5
radio input "true"
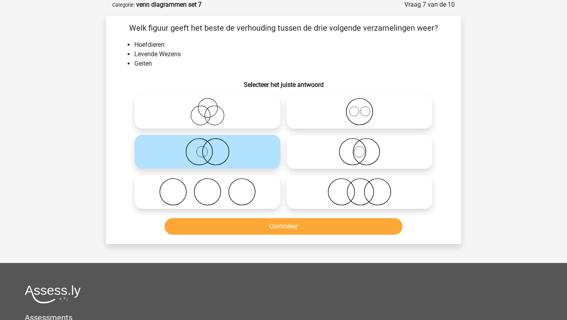
click at [303, 151] on icon at bounding box center [359, 152] width 139 height 28
click at [359, 148] on input "radio" at bounding box center [361, 145] width 5 height 5
radio input "true"
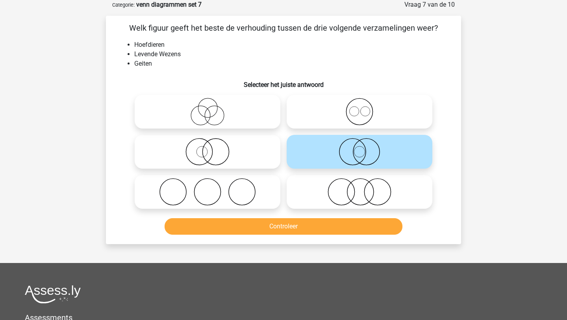
click at [258, 230] on button "Controleer" at bounding box center [283, 226] width 238 height 17
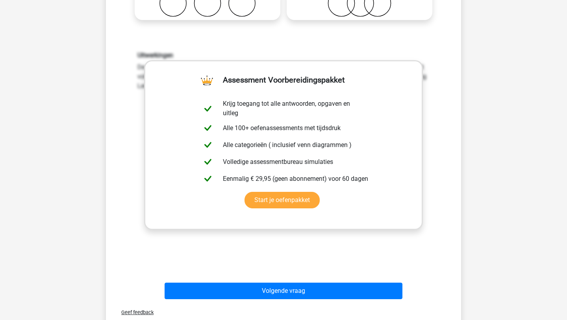
scroll to position [244, 0]
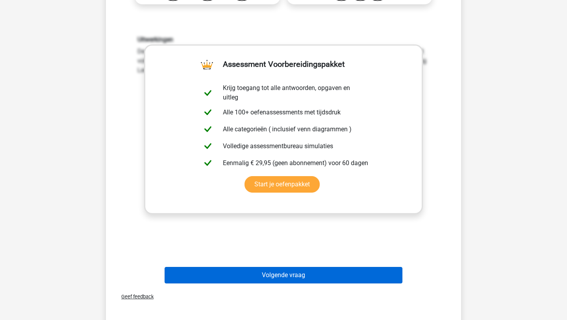
click at [216, 271] on button "Volgende vraag" at bounding box center [283, 275] width 238 height 17
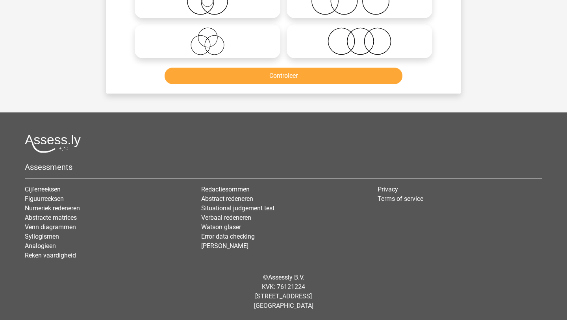
scroll to position [39, 0]
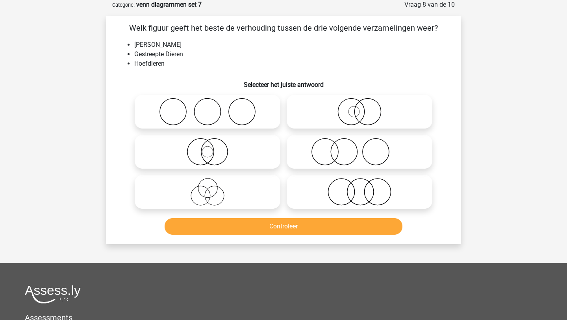
click at [209, 194] on icon at bounding box center [207, 192] width 139 height 28
click at [209, 188] on input "radio" at bounding box center [209, 185] width 5 height 5
radio input "true"
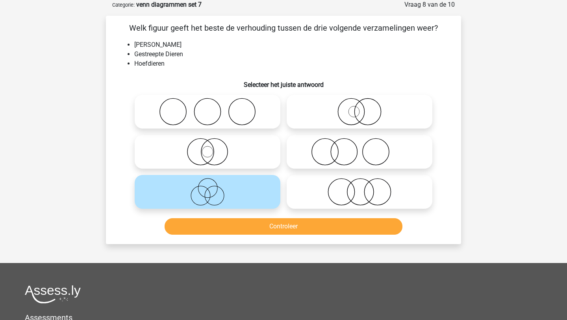
click at [252, 149] on icon at bounding box center [207, 152] width 139 height 28
click at [212, 148] on input "radio" at bounding box center [209, 145] width 5 height 5
radio input "true"
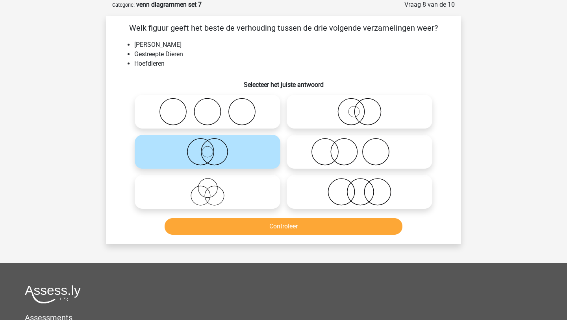
click at [221, 228] on button "Controleer" at bounding box center [283, 226] width 238 height 17
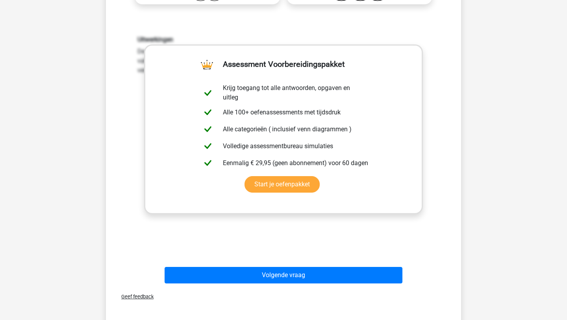
scroll to position [260, 0]
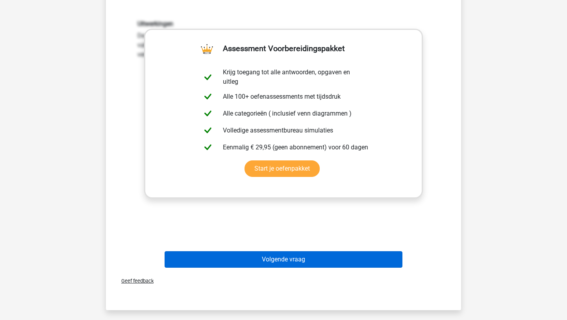
click at [258, 255] on button "Volgende vraag" at bounding box center [283, 259] width 238 height 17
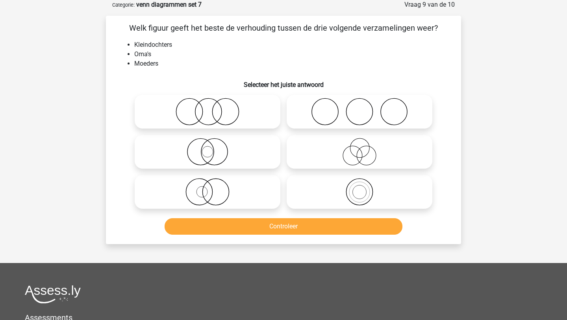
click at [329, 158] on icon at bounding box center [359, 152] width 139 height 28
click at [359, 148] on input "radio" at bounding box center [361, 145] width 5 height 5
radio input "true"
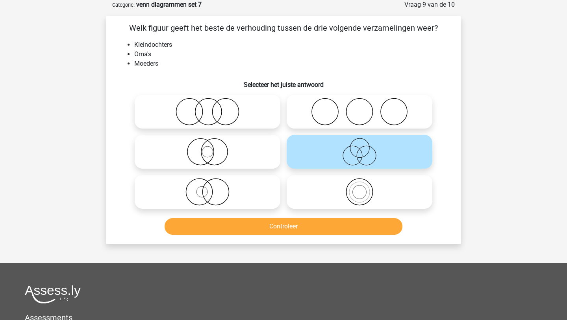
click at [304, 228] on button "Controleer" at bounding box center [283, 226] width 238 height 17
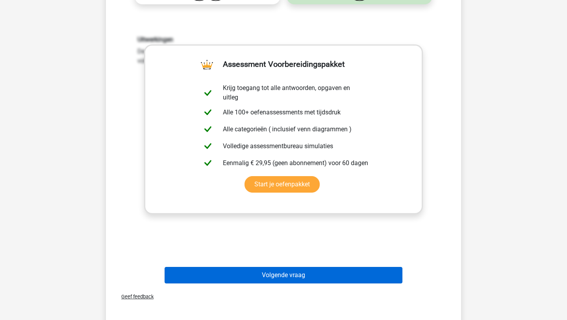
click at [288, 272] on button "Volgende vraag" at bounding box center [283, 275] width 238 height 17
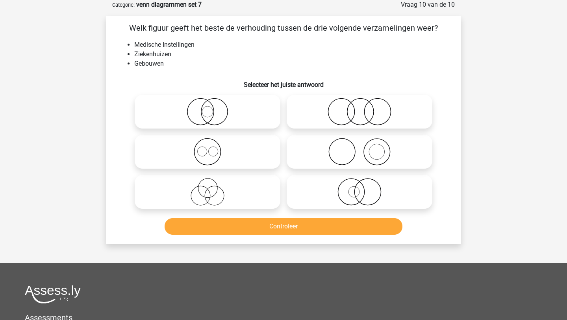
click at [256, 109] on icon at bounding box center [207, 112] width 139 height 28
click at [212, 108] on input "radio" at bounding box center [209, 105] width 5 height 5
radio input "true"
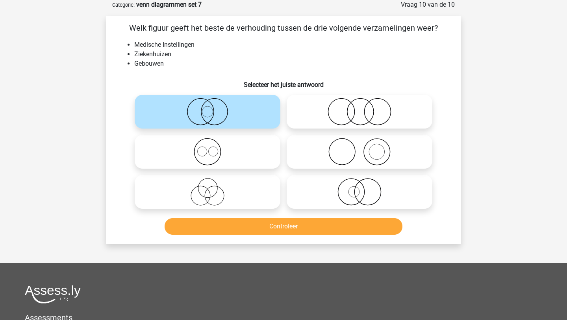
click at [238, 222] on button "Controleer" at bounding box center [283, 226] width 238 height 17
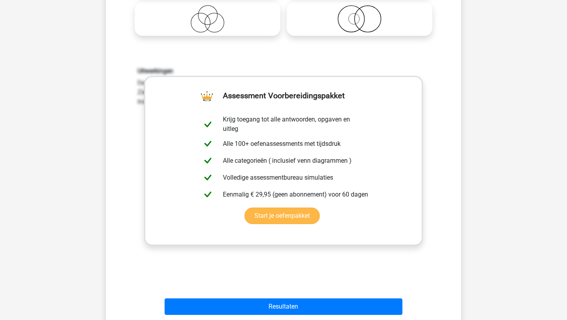
scroll to position [228, 0]
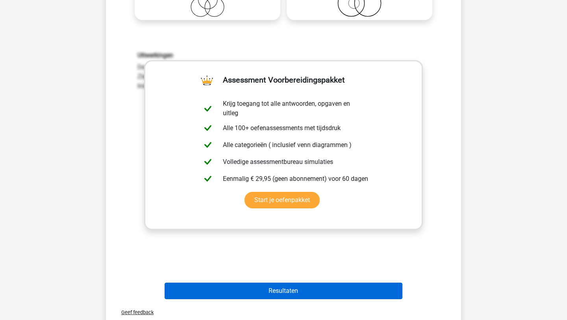
click at [245, 291] on button "Resultaten" at bounding box center [283, 291] width 238 height 17
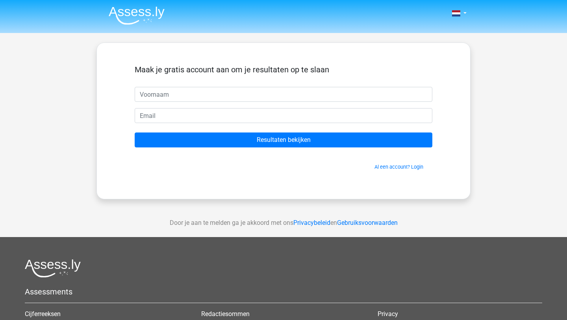
click at [151, 21] on img at bounding box center [137, 15] width 56 height 18
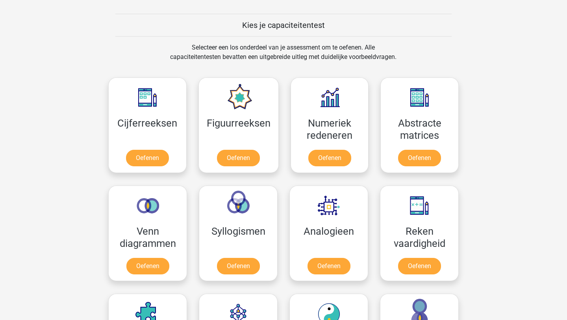
scroll to position [299, 0]
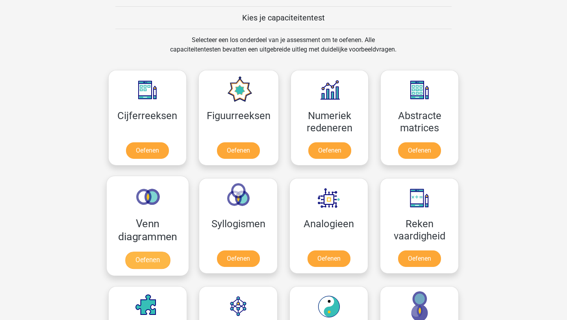
click at [149, 254] on link "Oefenen" at bounding box center [147, 260] width 45 height 17
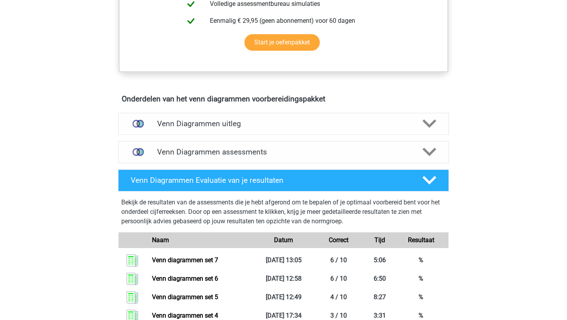
scroll to position [409, 0]
